Goal: Transaction & Acquisition: Purchase product/service

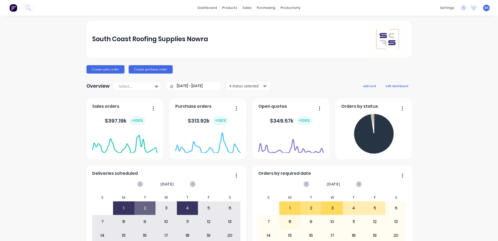
click at [438, 62] on div "South Coast Roofing Supplies Nowra Create sales order Create purchase order Ove…" at bounding box center [249, 157] width 498 height 272
click at [249, 35] on icon at bounding box center [247, 35] width 5 height 5
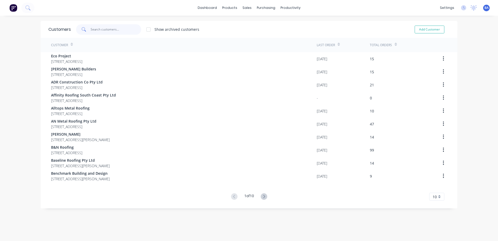
click at [114, 28] on input "text" at bounding box center [116, 29] width 51 height 10
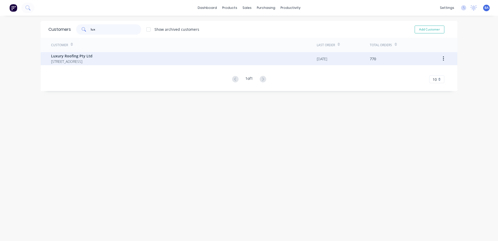
type input "lux"
click at [93, 60] on span "[STREET_ADDRESS]" at bounding box center [71, 61] width 41 height 5
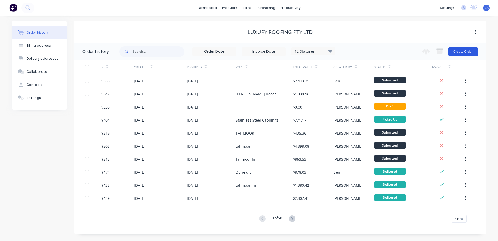
click at [451, 52] on button "Create Order" at bounding box center [463, 51] width 30 height 8
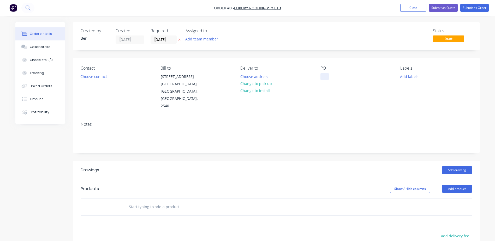
click at [325, 76] on div at bounding box center [324, 77] width 8 height 8
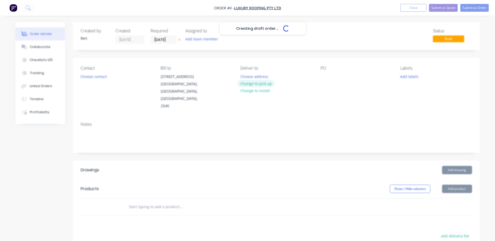
click at [261, 82] on div "Creating draft order... Loading... Order details Collaborate Checklists 0/0 Tra…" at bounding box center [247, 185] width 474 height 326
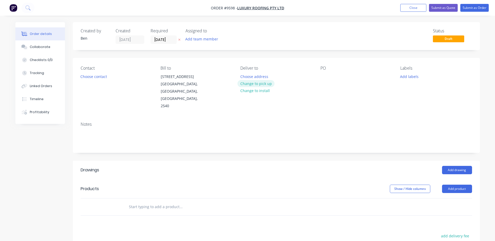
click at [256, 84] on button "Change to pick up" at bounding box center [255, 83] width 37 height 7
click at [103, 76] on button "Choose contact" at bounding box center [93, 76] width 32 height 7
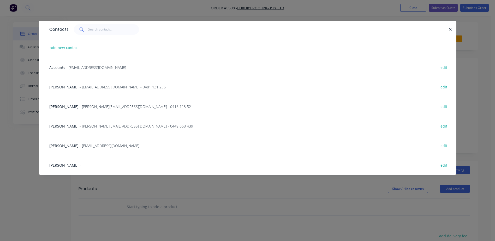
click at [80, 85] on span "- [EMAIL_ADDRESS][DOMAIN_NAME] - 0481 131 236" at bounding box center [123, 86] width 86 height 5
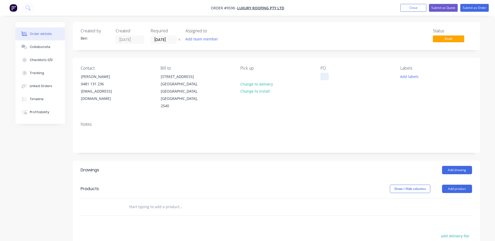
click at [322, 76] on div at bounding box center [324, 77] width 8 height 8
click at [460, 166] on button "Add drawing" at bounding box center [457, 170] width 30 height 8
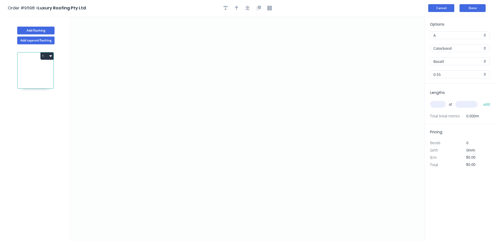
click at [444, 7] on button "Cancel" at bounding box center [441, 8] width 26 height 8
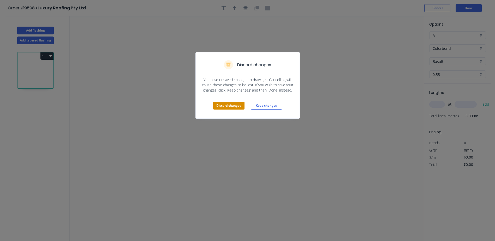
click at [235, 106] on button "Discard changes" at bounding box center [228, 106] width 31 height 8
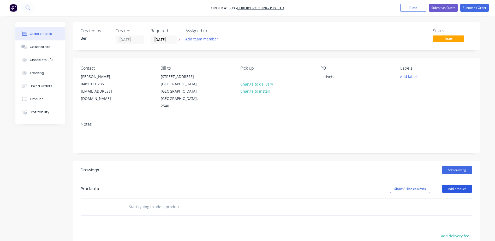
click at [447, 185] on button "Add product" at bounding box center [457, 189] width 30 height 8
click at [444, 198] on div "Product catalogue" at bounding box center [447, 202] width 40 height 8
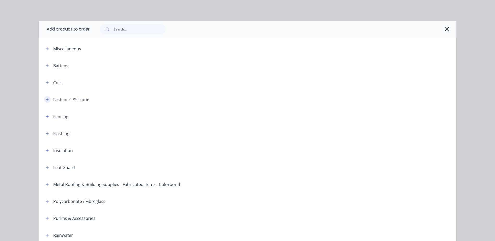
click at [46, 99] on icon "button" at bounding box center [47, 100] width 3 height 4
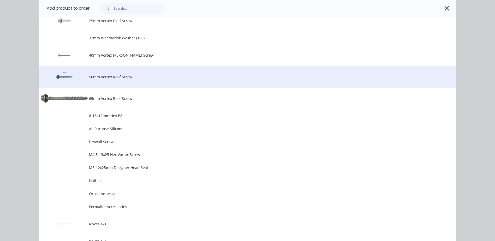
scroll to position [339, 0]
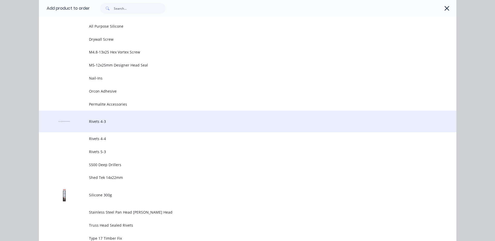
click at [113, 119] on span "Rivets 4-3" at bounding box center [236, 121] width 294 height 5
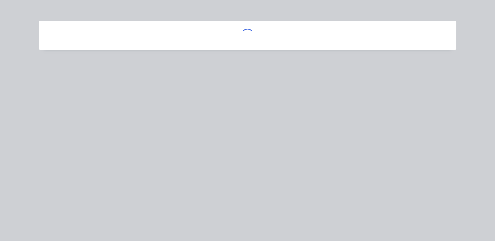
scroll to position [0, 0]
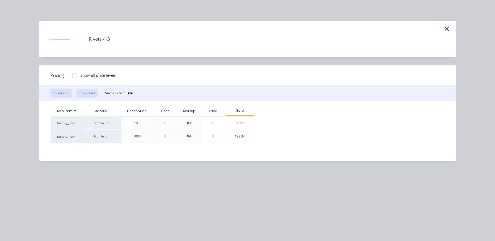
click at [91, 90] on button "Colorbond" at bounding box center [86, 93] width 21 height 9
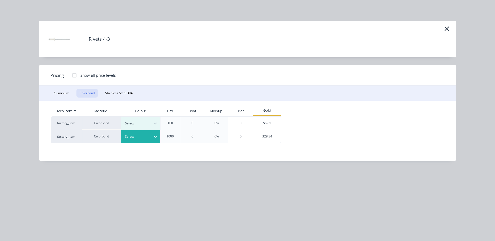
click at [155, 136] on icon at bounding box center [155, 136] width 5 height 5
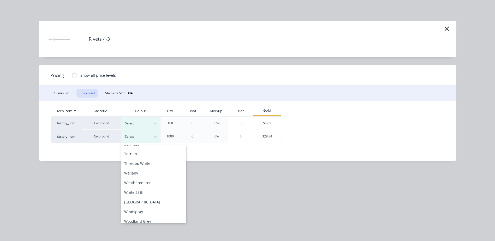
scroll to position [213, 0]
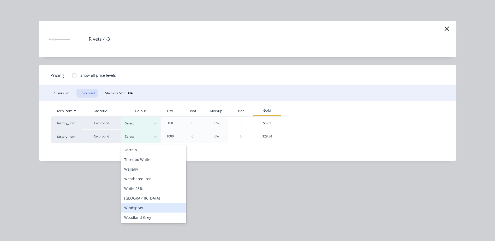
click at [151, 206] on div "Windspray" at bounding box center [153, 208] width 65 height 10
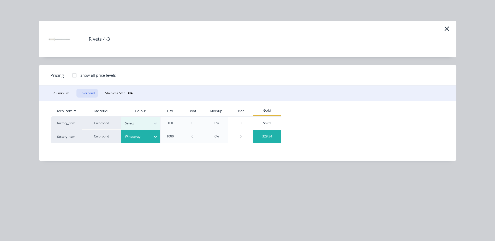
click at [276, 137] on div "$29.34" at bounding box center [267, 136] width 28 height 13
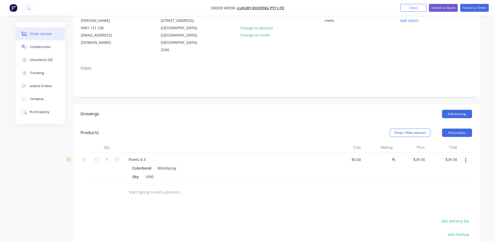
scroll to position [0, 0]
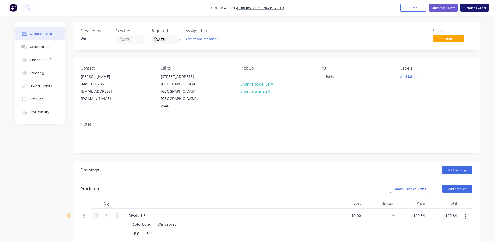
click at [469, 7] on button "Submit as Order" at bounding box center [474, 8] width 28 height 8
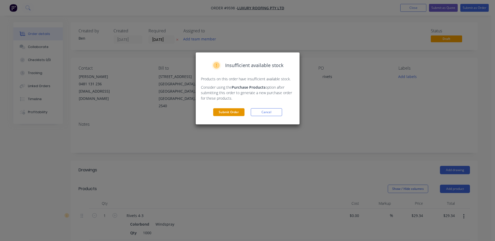
click at [237, 113] on button "Submit Order" at bounding box center [228, 112] width 31 height 8
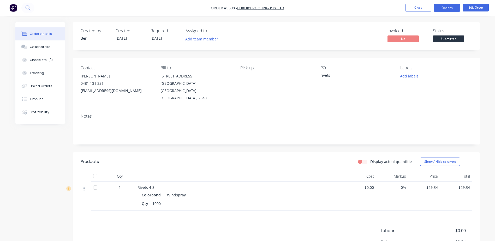
click at [444, 7] on button "Options" at bounding box center [447, 8] width 26 height 8
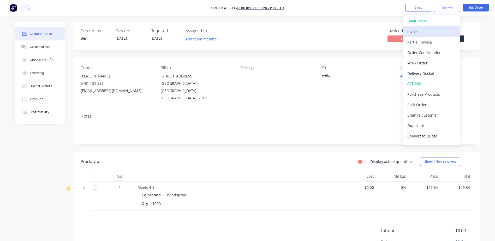
click at [423, 29] on div "Invoice" at bounding box center [431, 32] width 48 height 8
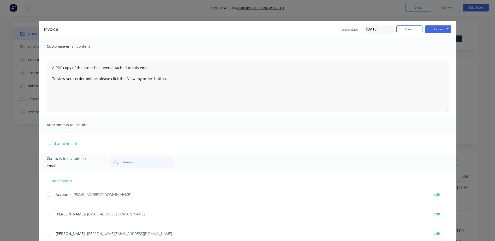
click at [47, 194] on div at bounding box center [49, 194] width 10 height 10
click at [429, 30] on button "Options" at bounding box center [438, 29] width 26 height 8
click at [429, 54] on button "Email" at bounding box center [441, 55] width 33 height 9
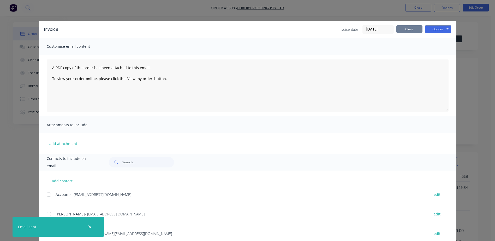
click at [407, 30] on button "Close" at bounding box center [409, 29] width 26 height 8
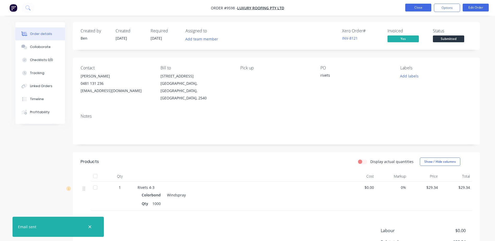
click at [415, 7] on button "Close" at bounding box center [418, 8] width 26 height 8
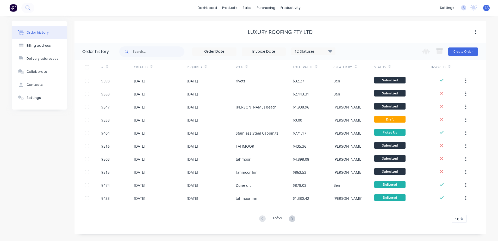
click at [176, 27] on div "Luxury Roofing Pty Ltd" at bounding box center [281, 31] width 412 height 9
click at [248, 33] on icon at bounding box center [248, 35] width 5 height 5
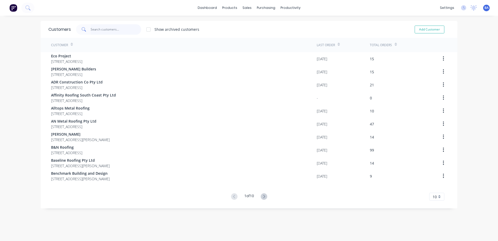
click at [106, 29] on input "text" at bounding box center [116, 29] width 51 height 10
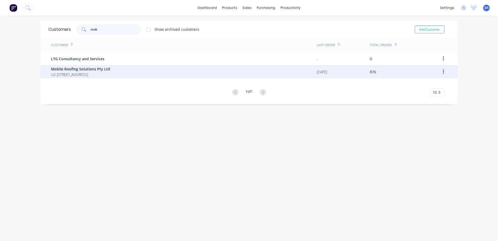
type input "mob"
click at [90, 70] on span "Mobile Roofing Solutions Pty Ltd" at bounding box center [80, 68] width 59 height 5
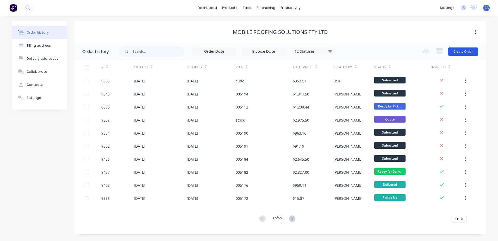
click at [462, 51] on button "Create Order" at bounding box center [463, 51] width 30 height 8
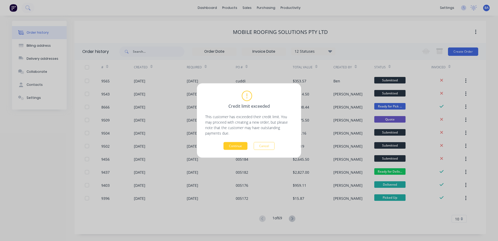
click at [237, 144] on button "Continue" at bounding box center [236, 146] width 24 height 8
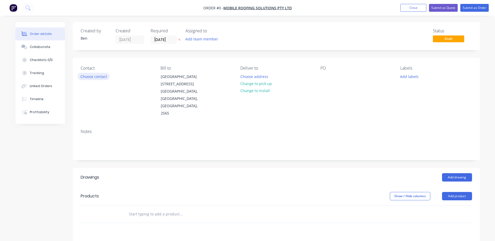
click at [94, 76] on button "Choose contact" at bounding box center [93, 76] width 32 height 7
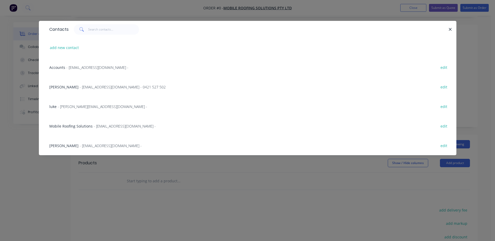
scroll to position [93, 0]
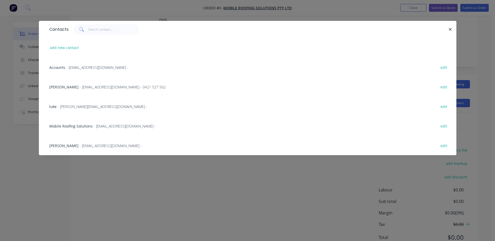
click at [64, 86] on span "[PERSON_NAME]" at bounding box center [63, 86] width 29 height 5
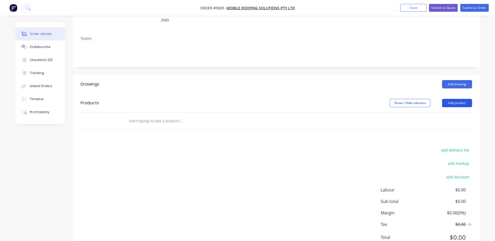
click at [449, 99] on button "Add product" at bounding box center [457, 103] width 30 height 8
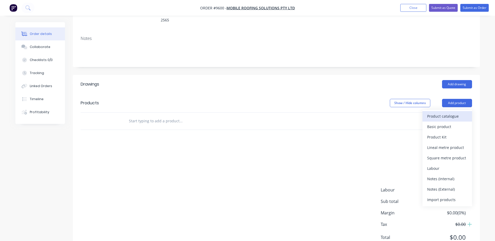
click at [448, 112] on div "Product catalogue" at bounding box center [447, 116] width 40 height 8
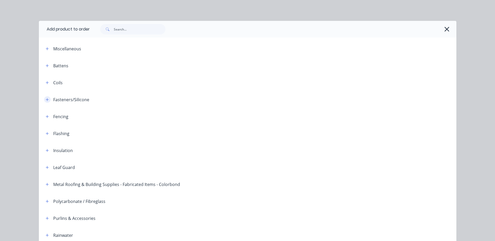
click at [46, 98] on icon "button" at bounding box center [47, 99] width 3 height 3
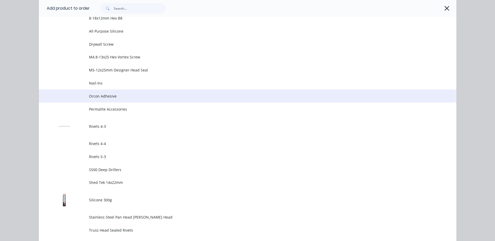
scroll to position [391, 0]
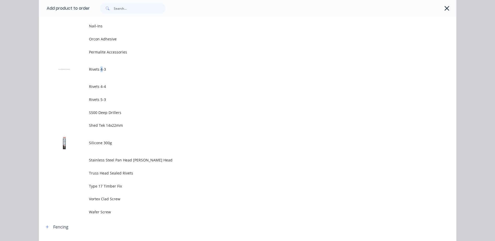
click at [99, 73] on td "Rivets 4-3" at bounding box center [272, 69] width 367 height 22
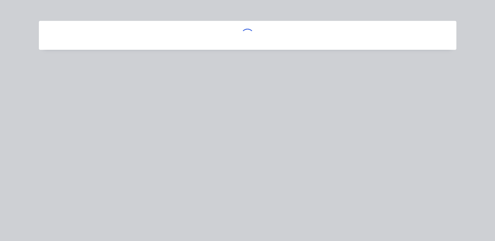
scroll to position [0, 0]
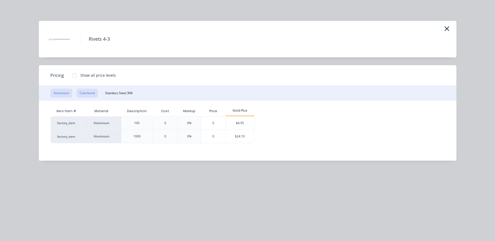
click at [89, 94] on button "Colorbond" at bounding box center [86, 93] width 21 height 9
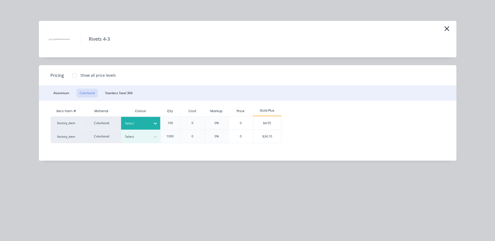
click at [153, 122] on icon at bounding box center [155, 123] width 5 height 5
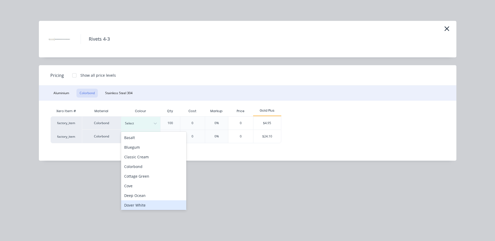
click at [149, 202] on div "Dover White" at bounding box center [153, 205] width 65 height 10
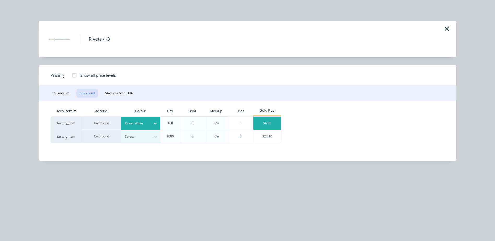
click at [263, 120] on div "$4.95" at bounding box center [267, 123] width 28 height 13
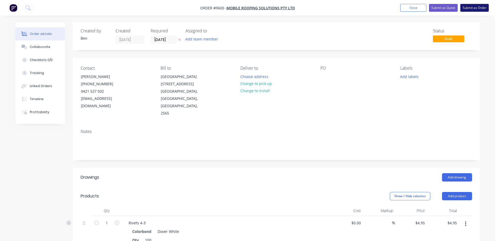
click at [474, 7] on button "Submit as Order" at bounding box center [474, 8] width 28 height 8
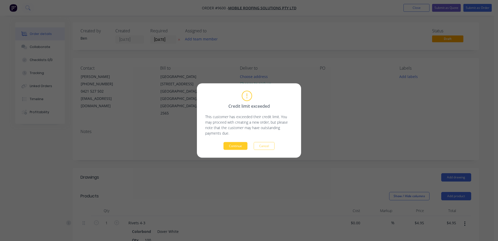
click at [240, 145] on button "Continue" at bounding box center [236, 146] width 24 height 8
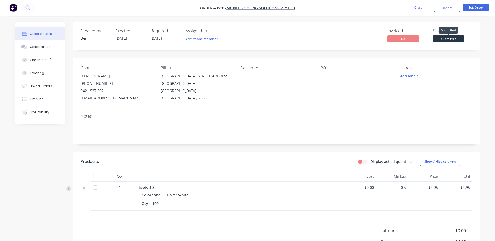
click at [454, 39] on span "Submitted" at bounding box center [448, 38] width 31 height 7
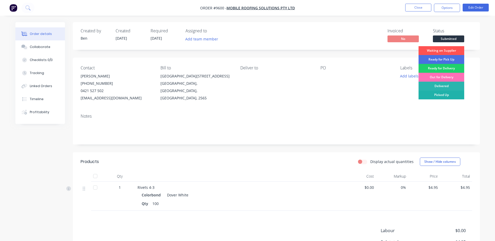
click at [442, 94] on div "Picked Up" at bounding box center [441, 94] width 46 height 9
